Goal: Find specific page/section: Find specific page/section

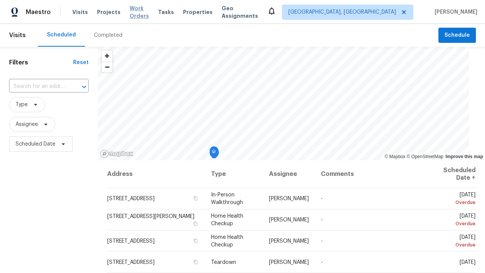
click at [140, 12] on span "Work Orders" at bounding box center [139, 12] width 19 height 15
